Goal: Find specific page/section: Find specific page/section

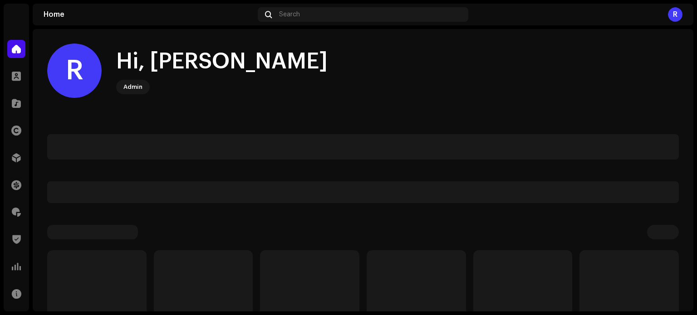
click at [432, 221] on div "R Hi, Rafael Admin Product News See All" at bounding box center [363, 306] width 632 height 554
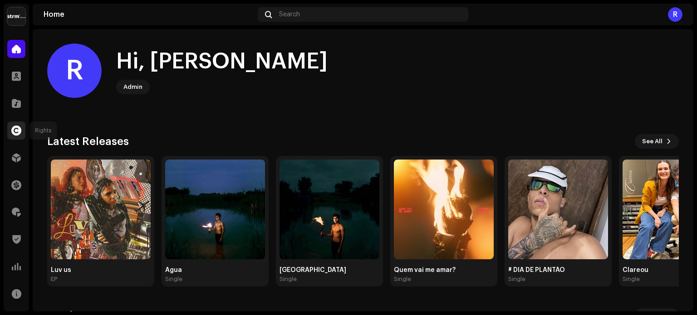
click at [20, 134] on span at bounding box center [16, 130] width 10 height 7
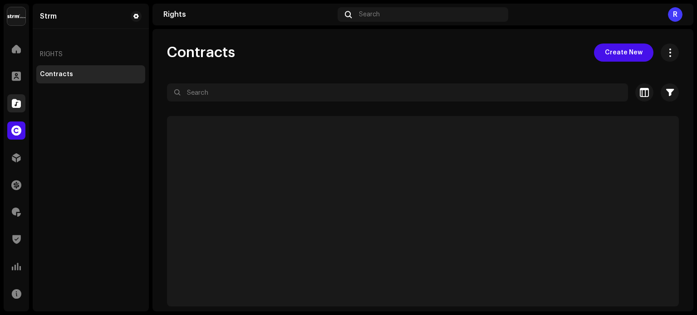
click at [20, 108] on div at bounding box center [16, 103] width 18 height 18
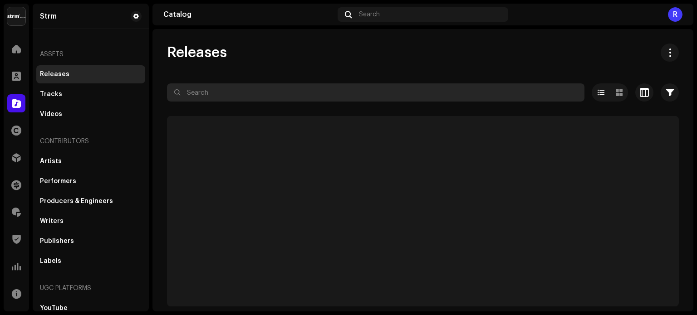
click at [222, 90] on input "text" at bounding box center [375, 92] width 417 height 18
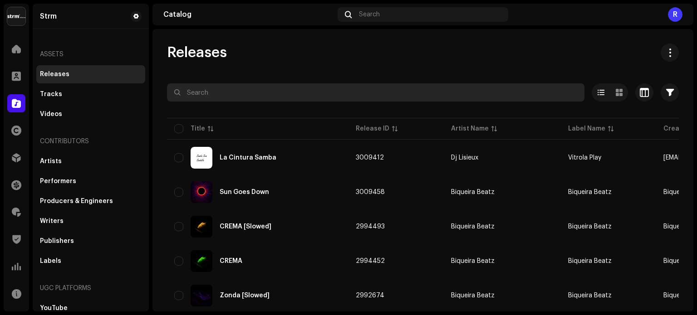
paste input "7316475519101"
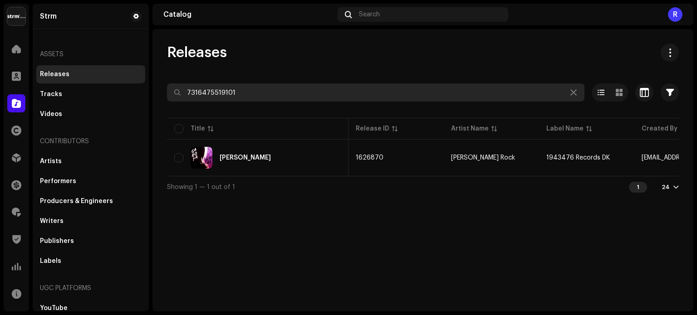
scroll to position [0, 222]
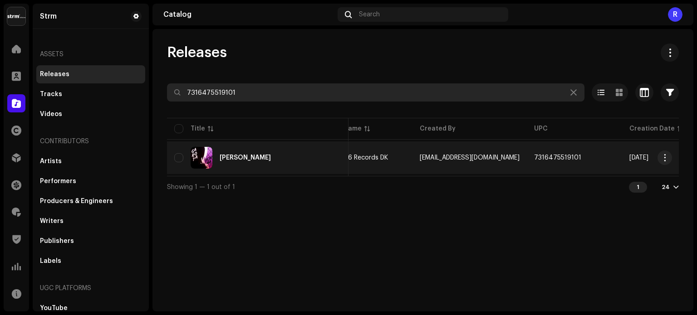
type input "7316475519101"
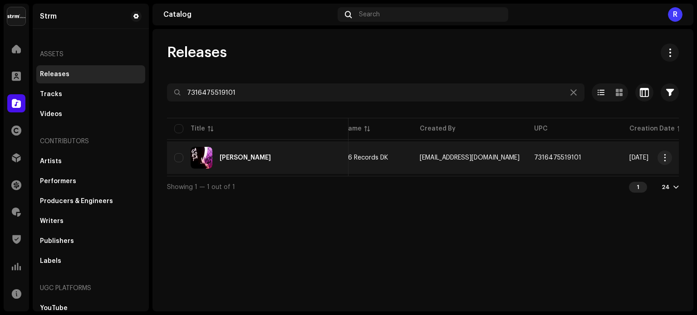
click at [354, 157] on span "1943476 Records DK" at bounding box center [356, 158] width 64 height 6
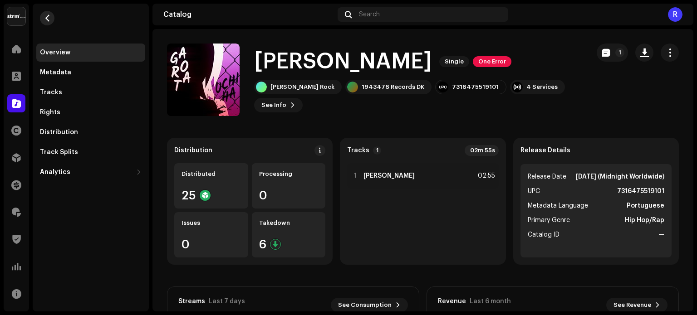
click at [44, 15] on span "button" at bounding box center [47, 18] width 7 height 7
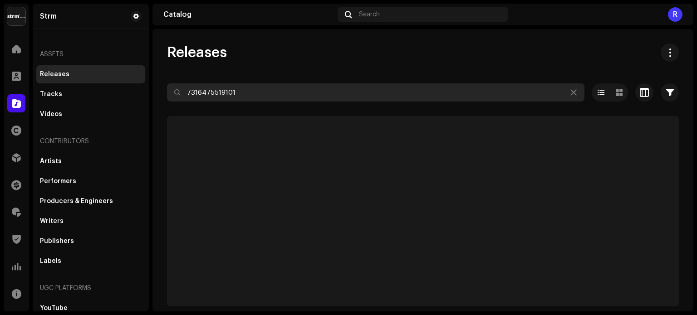
click at [227, 88] on input "7316475519101" at bounding box center [375, 92] width 417 height 18
paste input "247035"
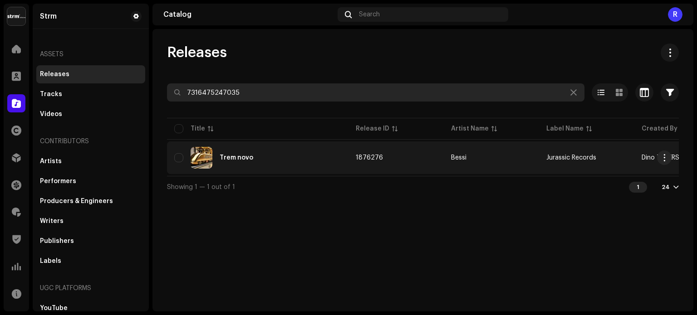
type input "7316475247035"
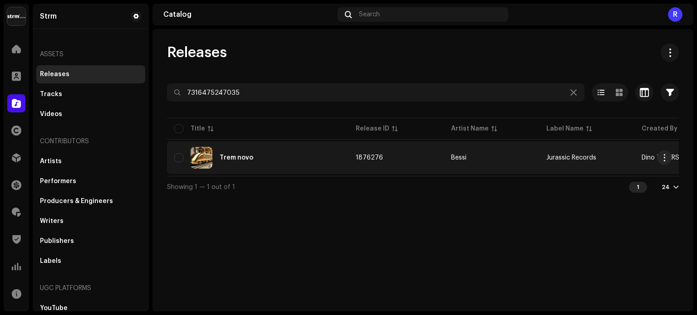
click at [326, 158] on div "Trem novo" at bounding box center [257, 158] width 167 height 22
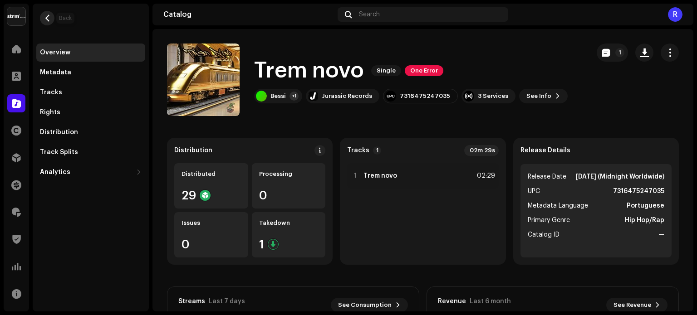
click at [48, 19] on span "button" at bounding box center [47, 18] width 7 height 7
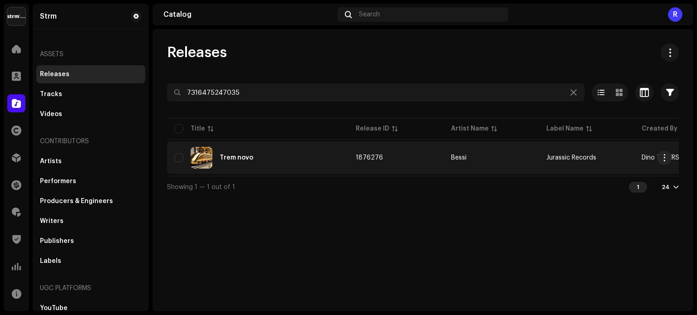
click at [321, 154] on div "Trem novo" at bounding box center [257, 158] width 167 height 22
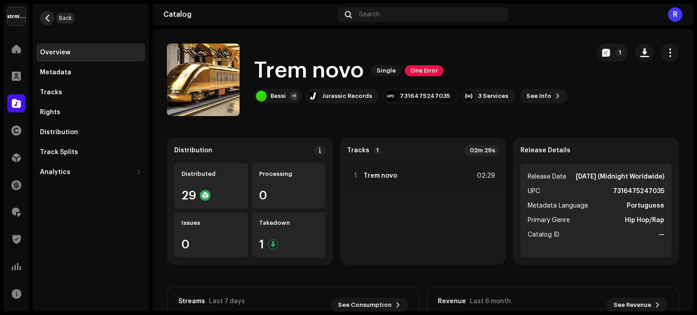
click at [49, 21] on span "button" at bounding box center [47, 18] width 7 height 7
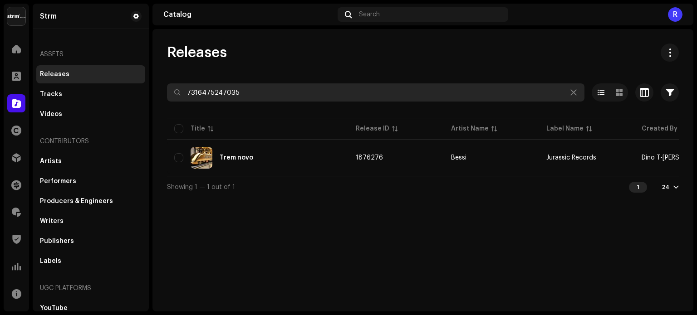
click at [223, 94] on input "7316475247035" at bounding box center [375, 92] width 417 height 18
paste input "5063268639400"
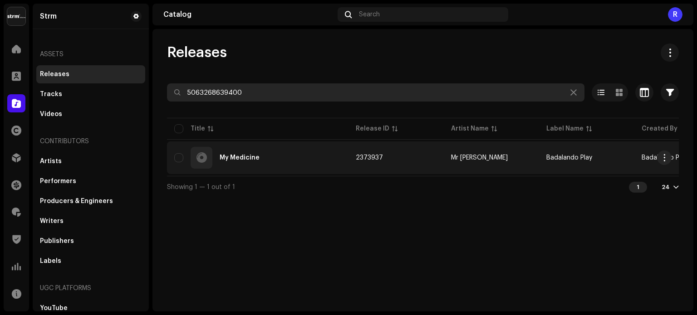
type input "5063268639400"
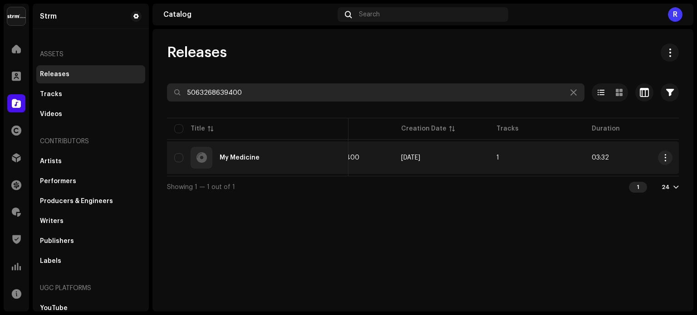
scroll to position [0, 432]
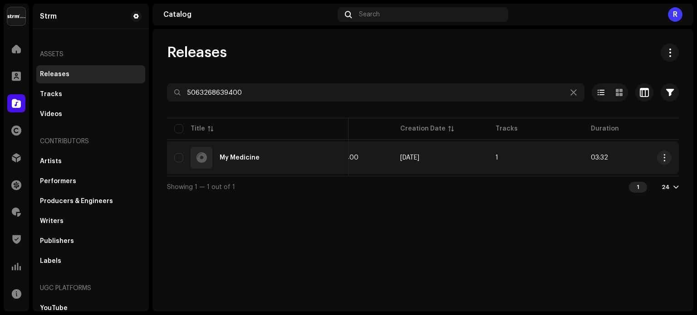
click at [327, 152] on div "My Medicine" at bounding box center [257, 158] width 167 height 22
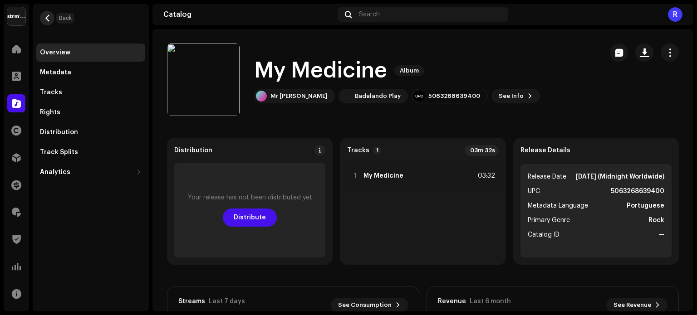
click at [47, 20] on span "button" at bounding box center [47, 18] width 7 height 7
